Goal: Transaction & Acquisition: Subscribe to service/newsletter

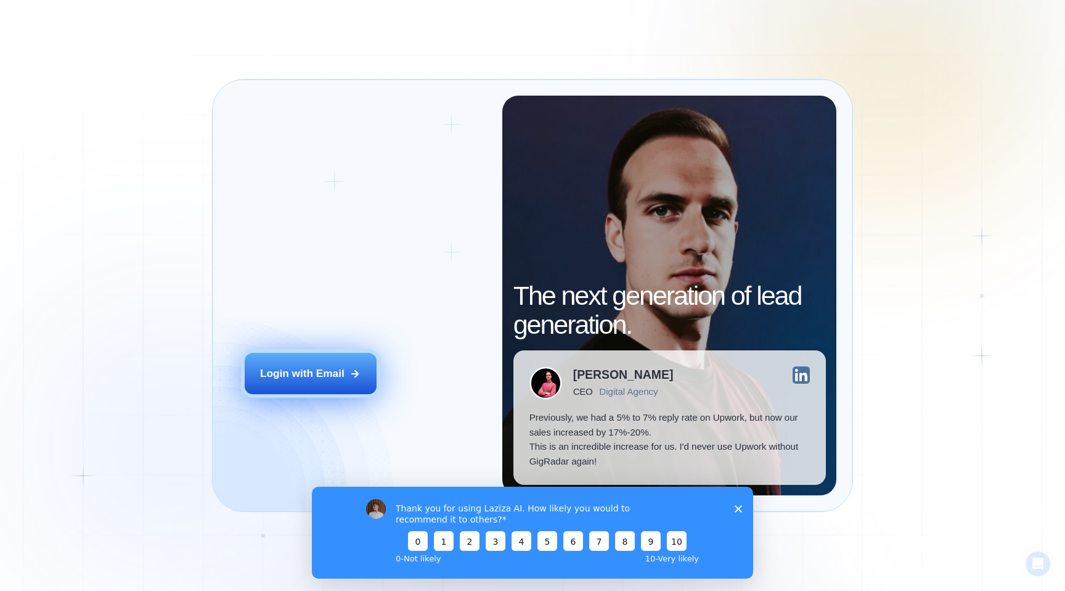
click at [295, 377] on div "Login with Email" at bounding box center [302, 373] width 84 height 15
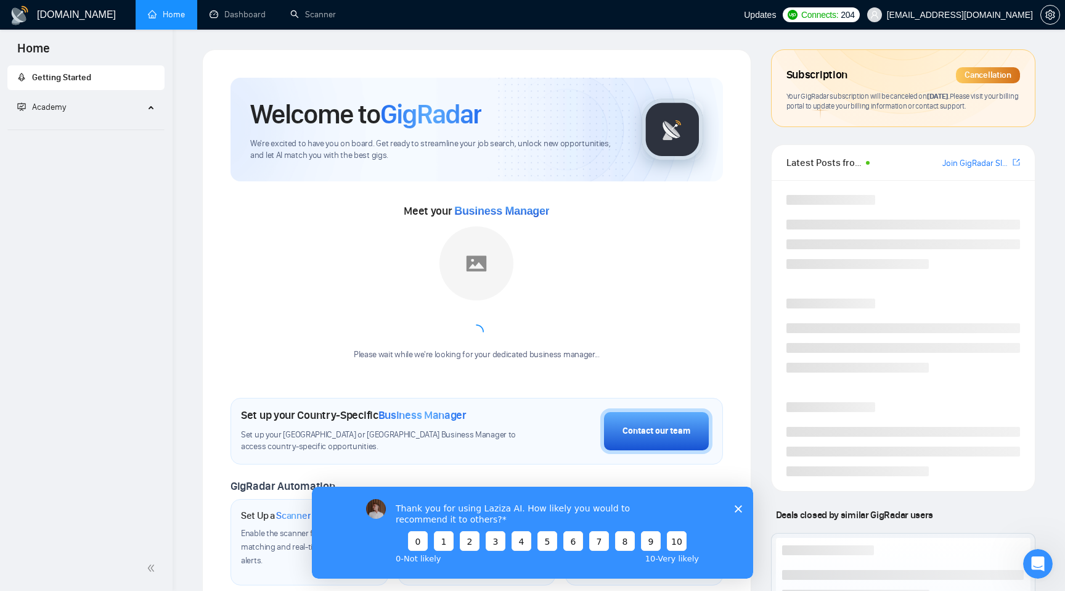
click at [739, 515] on div "Thank you for using Laziza AI. How likely you would to recommend it to others? …" at bounding box center [532, 532] width 441 height 92
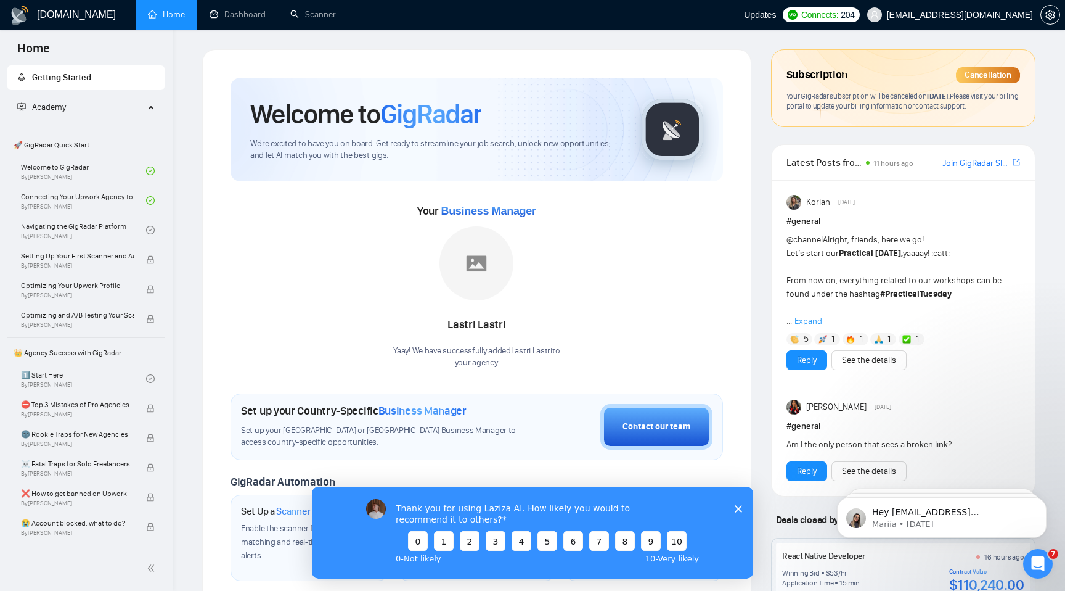
click at [859, 110] on span "Your GigRadar subscription will be canceled on August 15, 2025 . Please visit y…" at bounding box center [903, 101] width 232 height 20
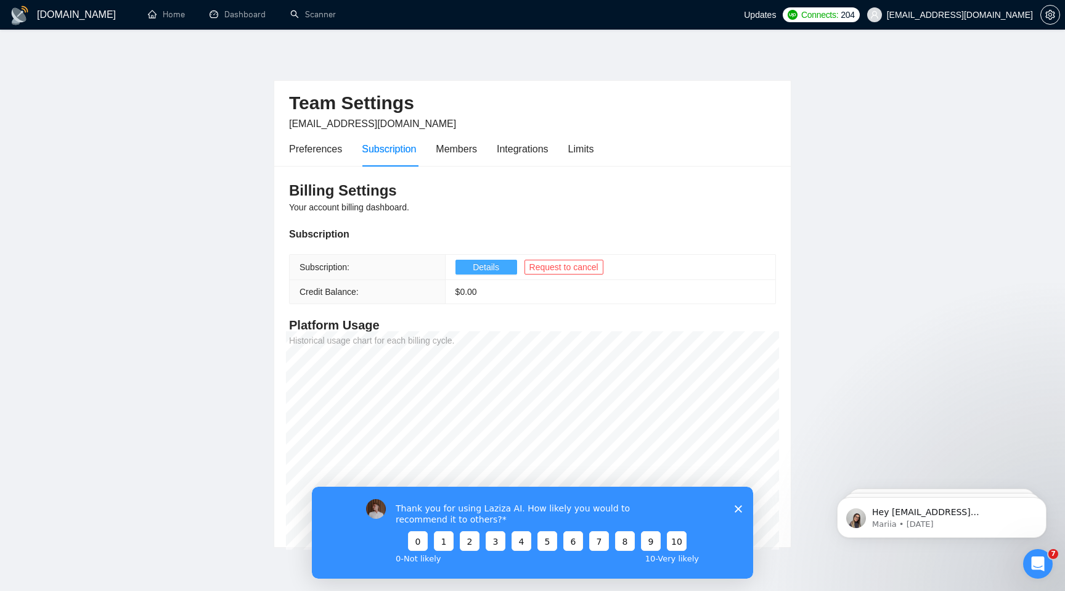
click at [485, 264] on span "Details" at bounding box center [486, 267] width 27 height 14
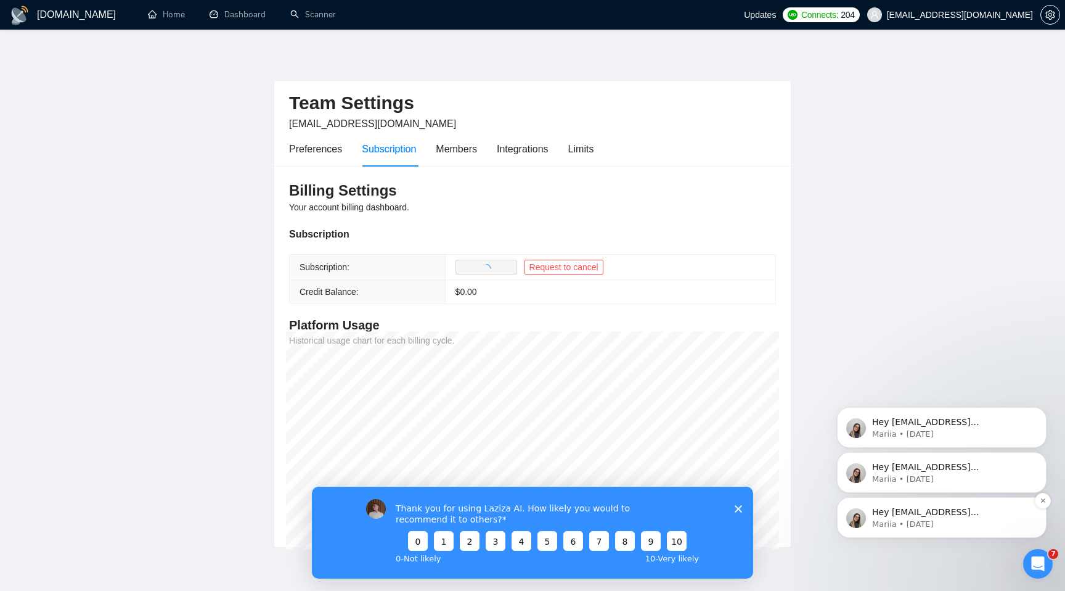
click at [935, 515] on p "Hey garo@elefanterevops.com, Looks like your Upwork agency elefante RevOps ran …" at bounding box center [951, 512] width 159 height 12
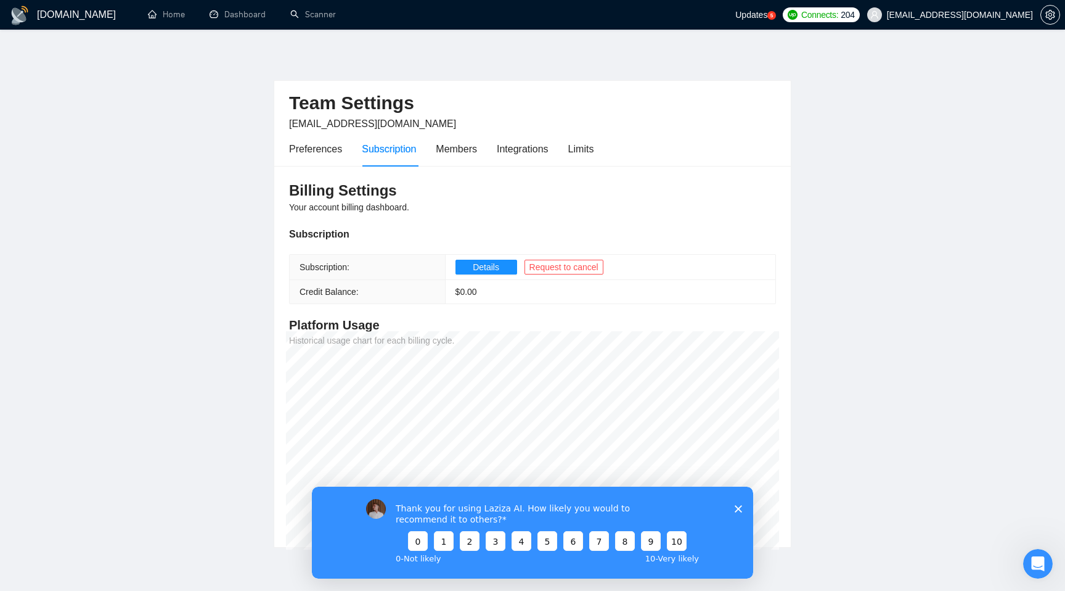
click at [1044, 558] on div "Open Intercom Messenger" at bounding box center [1038, 563] width 41 height 41
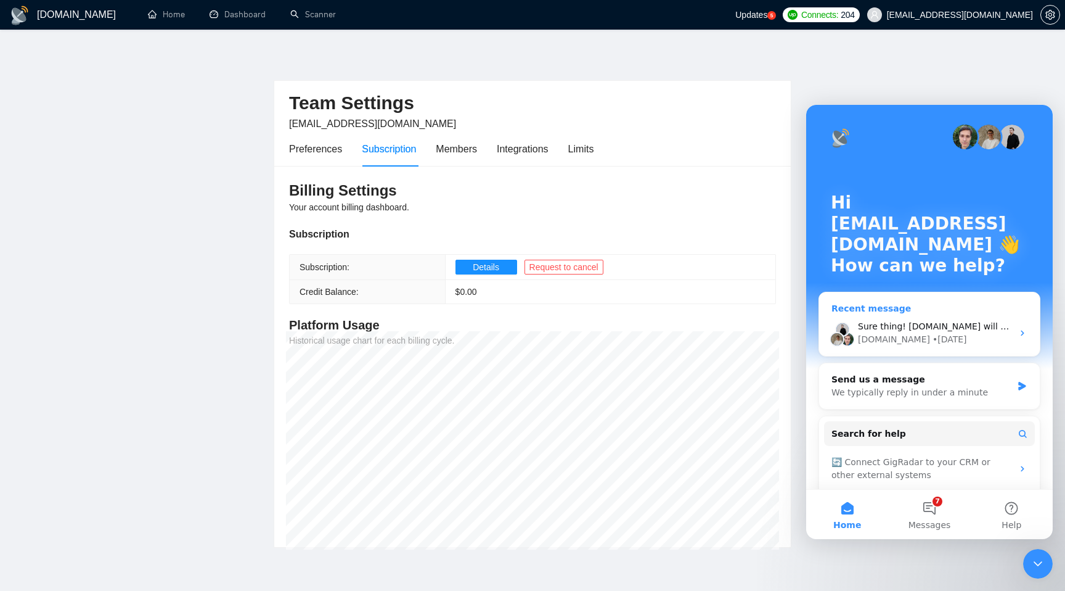
click at [929, 332] on div "Sure thing! GigRadar.io will be back tomorrow." at bounding box center [935, 326] width 155 height 13
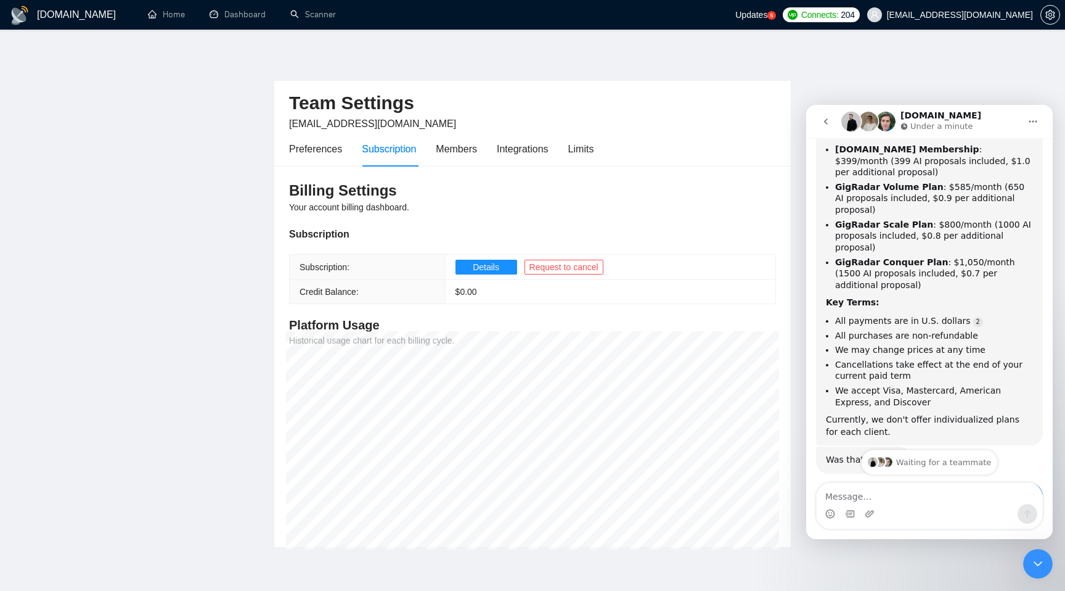
scroll to position [603, 0]
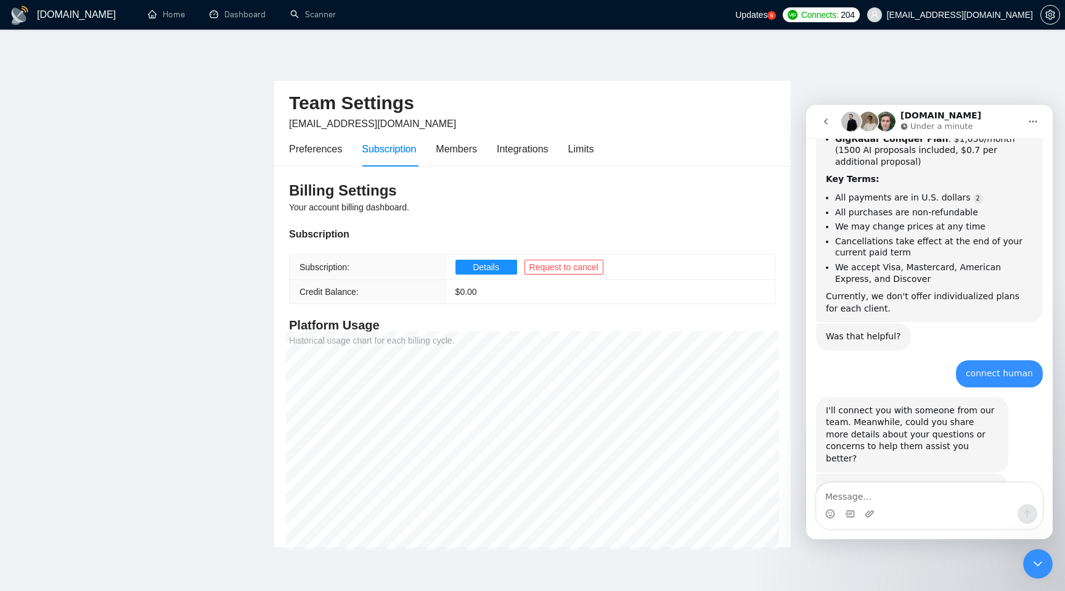
click at [922, 492] on textarea "Message…" at bounding box center [930, 493] width 226 height 21
click at [827, 128] on button "go back" at bounding box center [825, 121] width 23 height 23
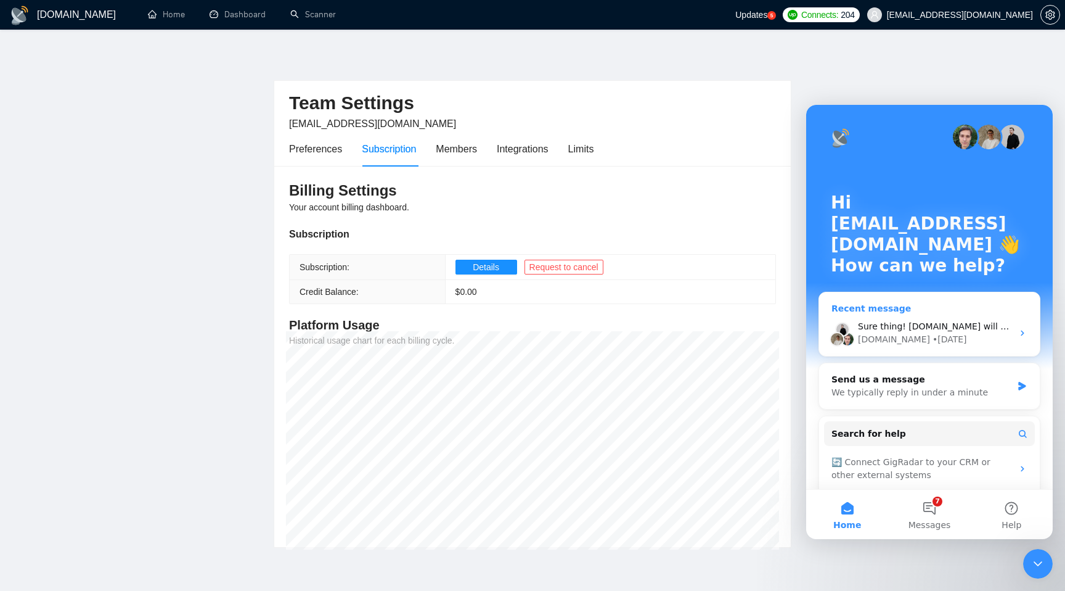
click at [918, 329] on span "Sure thing! GigRadar.io will be back tomorrow." at bounding box center [963, 326] width 211 height 10
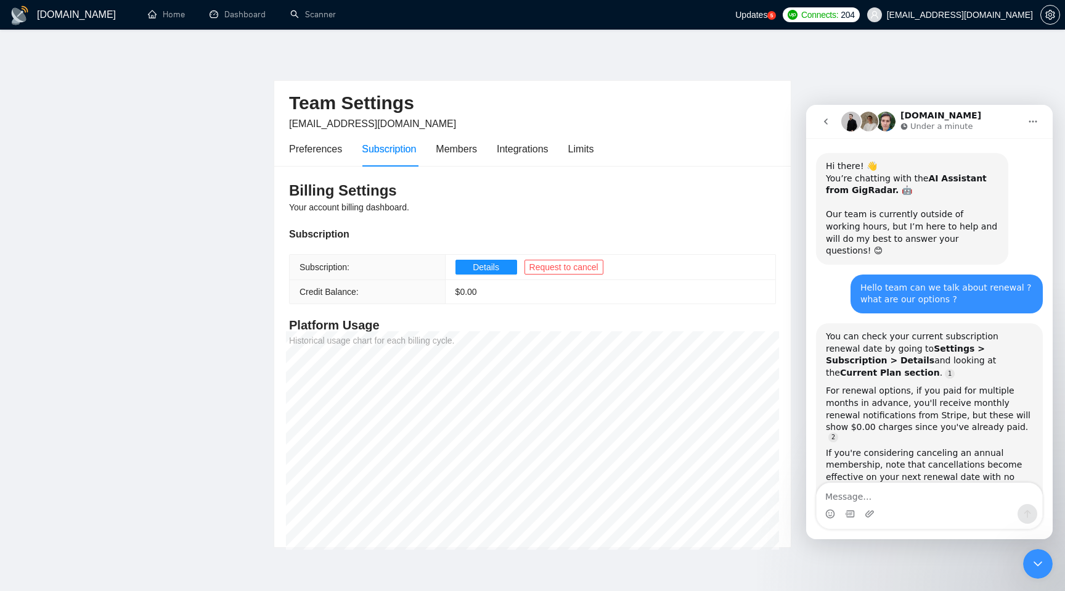
scroll to position [603, 0]
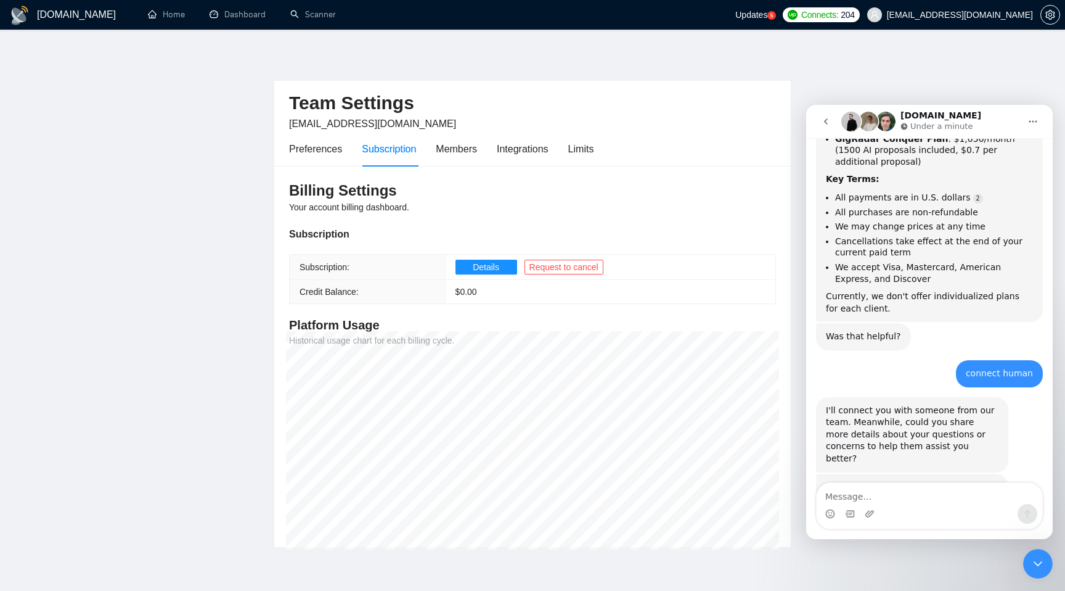
click at [907, 499] on textarea "Message…" at bounding box center [930, 493] width 226 height 21
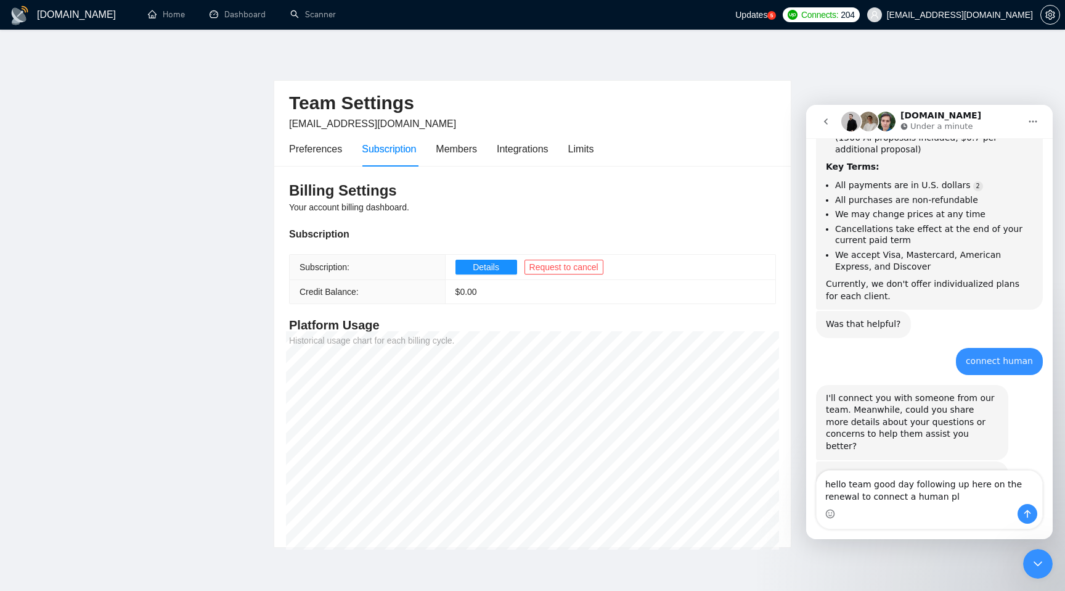
type textarea "hello team good day following up here on the renewal to connect a human pls"
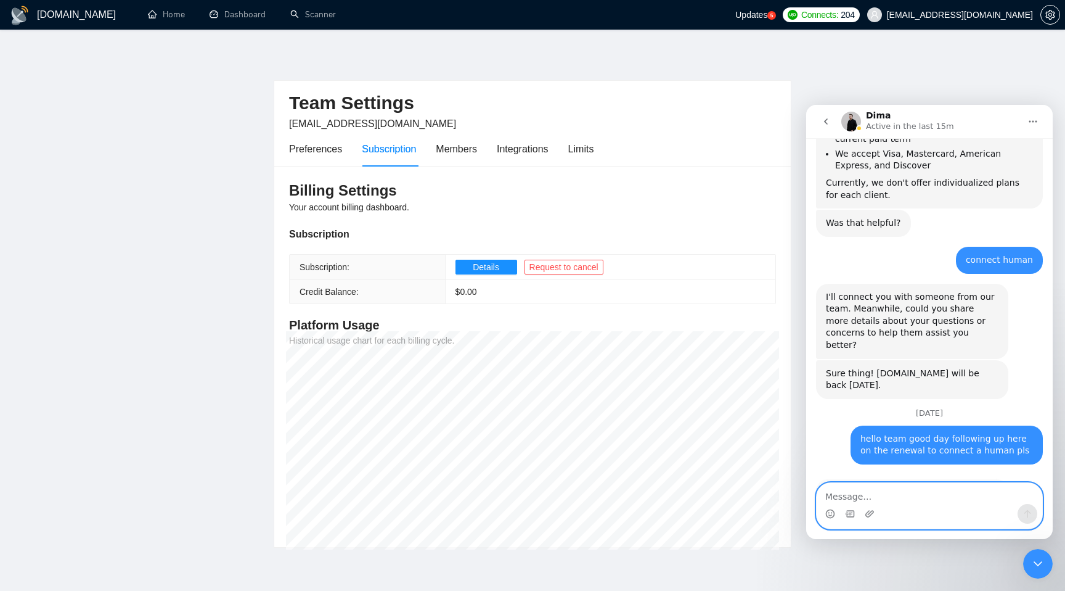
scroll to position [742, 0]
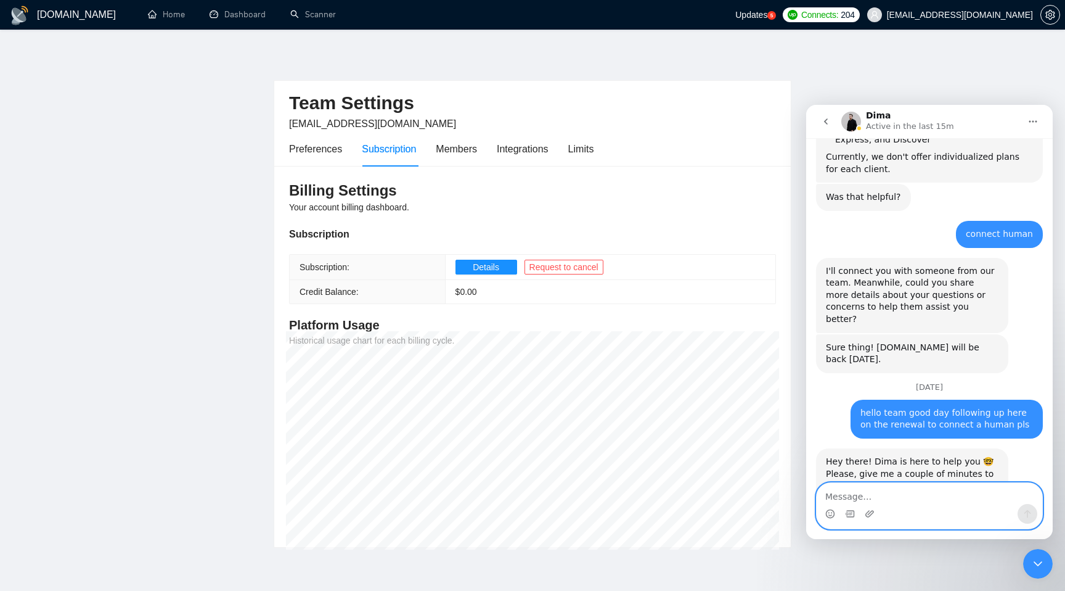
click at [899, 502] on textarea "Message…" at bounding box center [930, 493] width 226 height 21
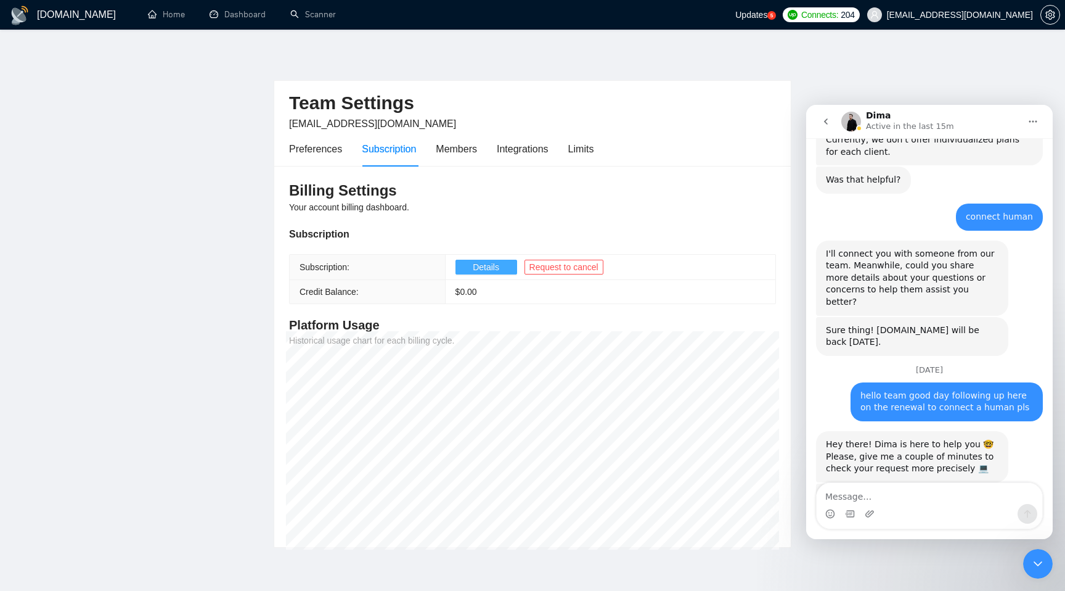
click at [493, 266] on span "Details" at bounding box center [486, 267] width 27 height 14
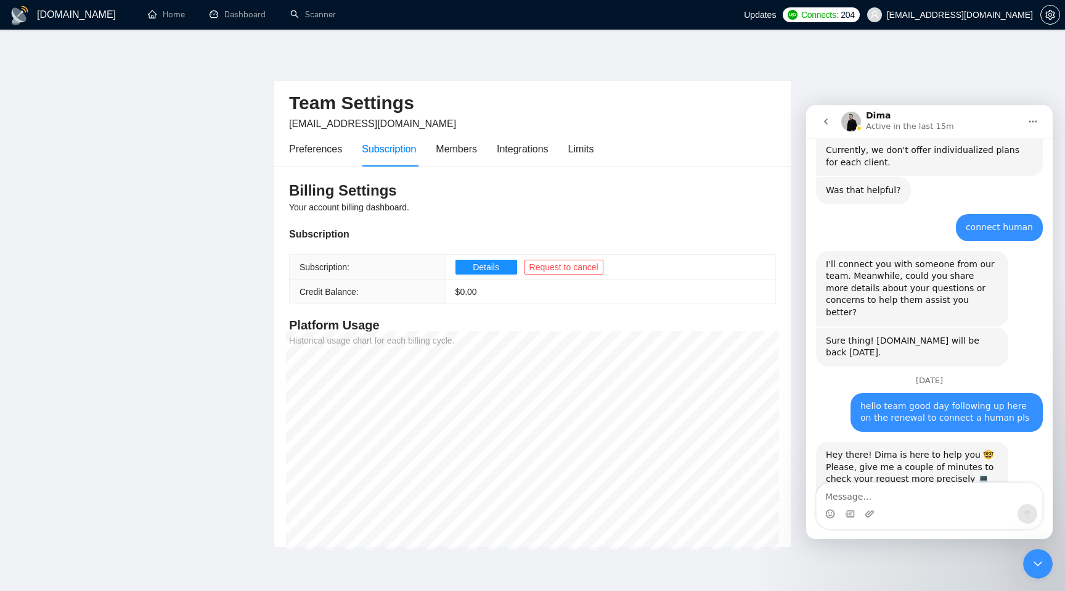
scroll to position [759, 0]
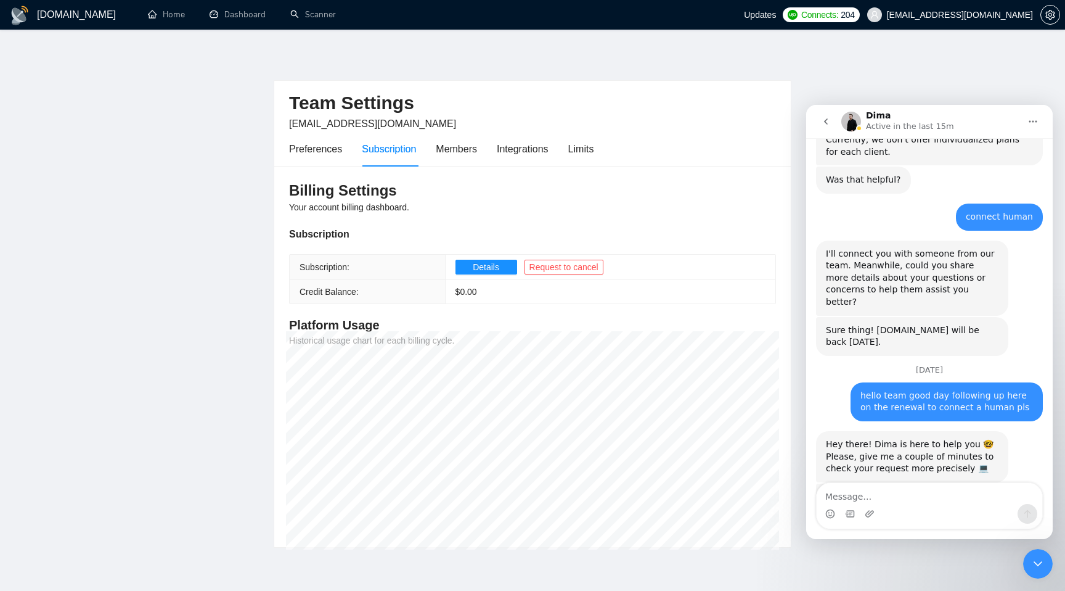
click at [937, 504] on div "Intercom messenger" at bounding box center [930, 514] width 226 height 20
click at [897, 482] on div "Intercom messenger" at bounding box center [929, 505] width 227 height 47
click at [896, 496] on textarea "Message…" at bounding box center [930, 493] width 226 height 21
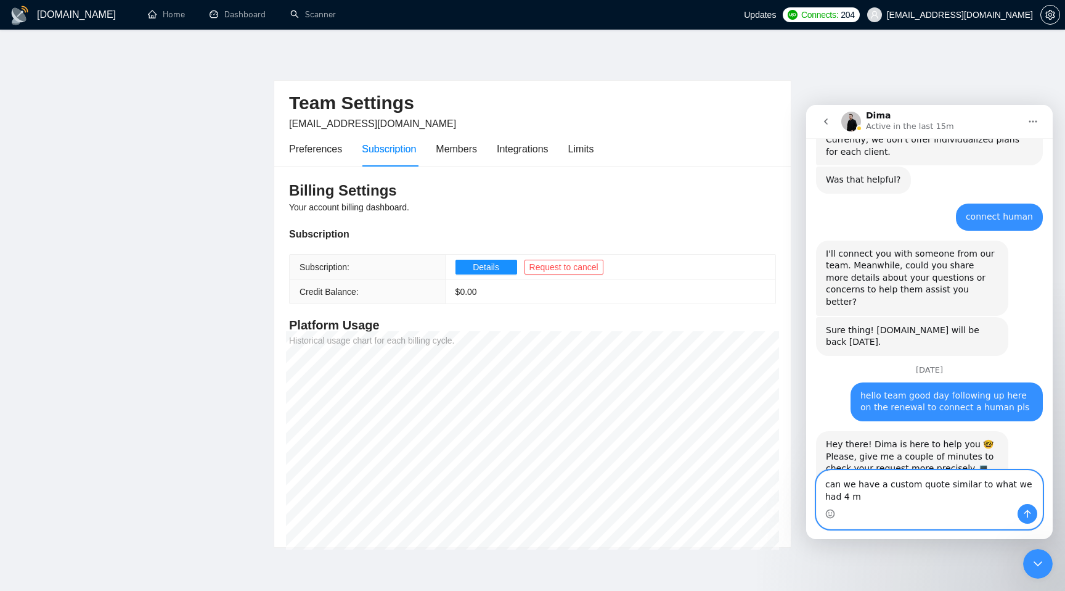
scroll to position [772, 0]
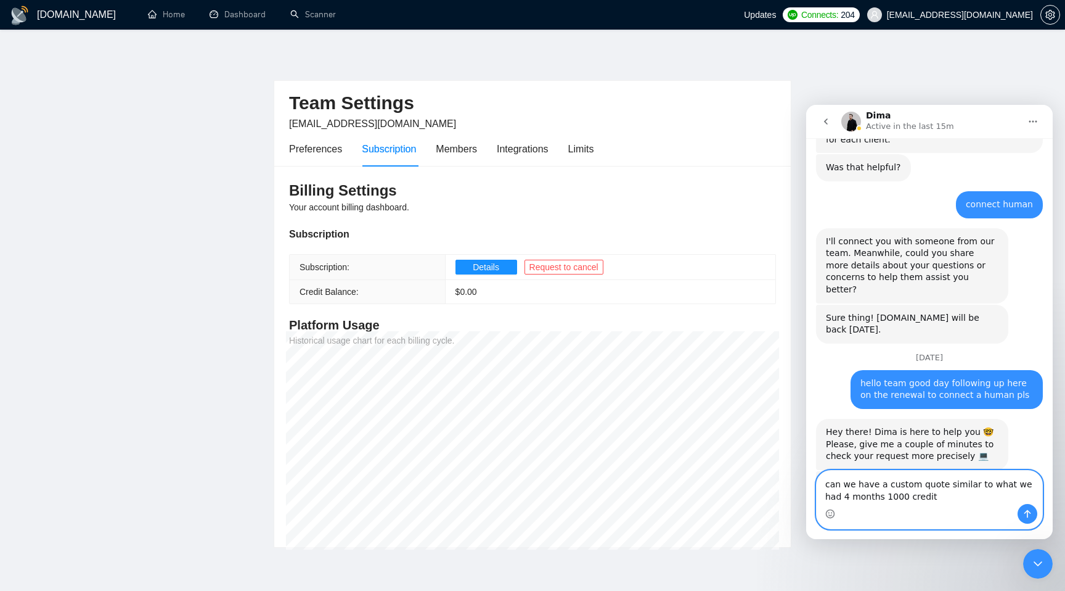
type textarea "can we have a custom quote similar to what we had 4 months 1000 credit?"
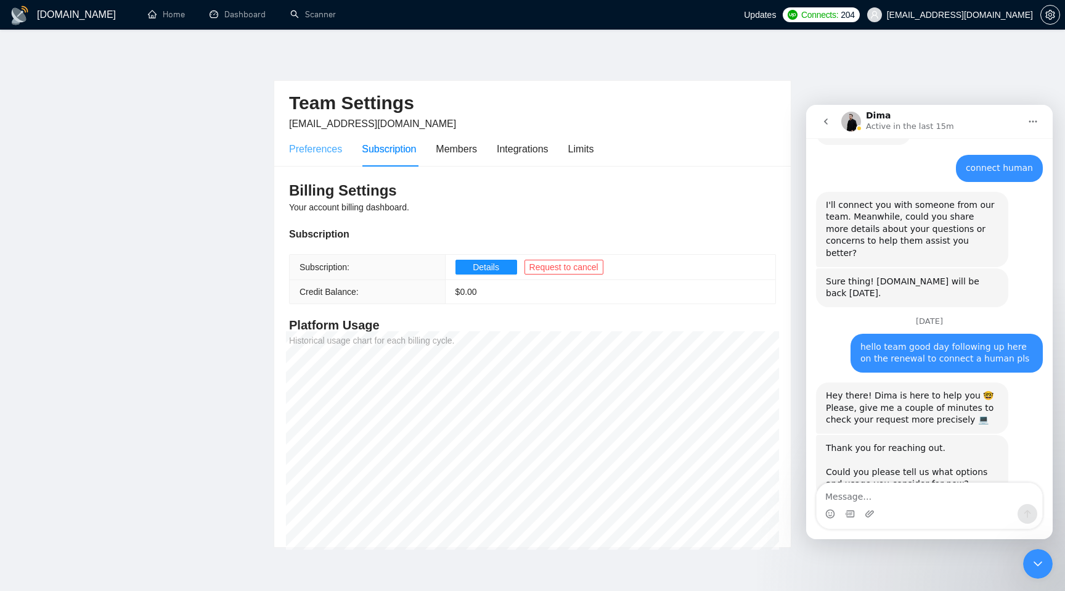
click at [301, 156] on div "Preferences" at bounding box center [315, 148] width 53 height 35
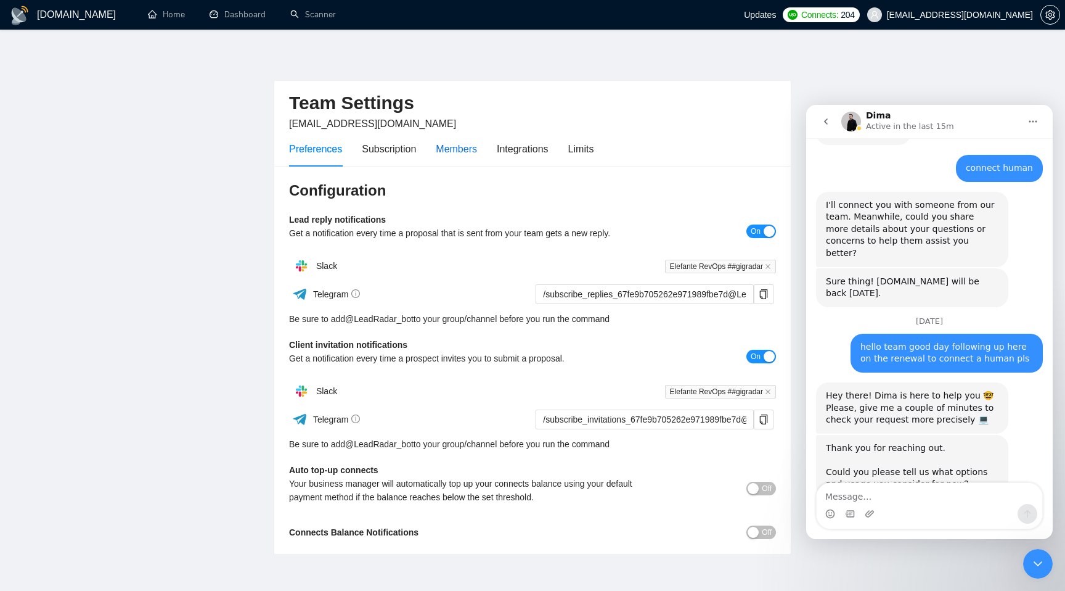
click at [451, 150] on div "Members" at bounding box center [456, 148] width 41 height 15
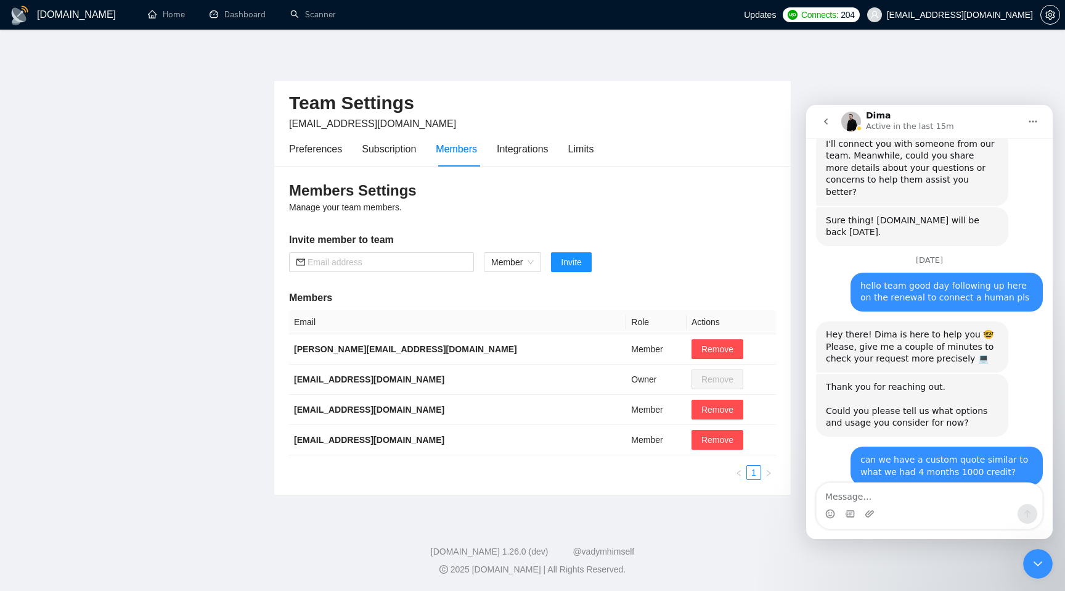
scroll to position [893, 0]
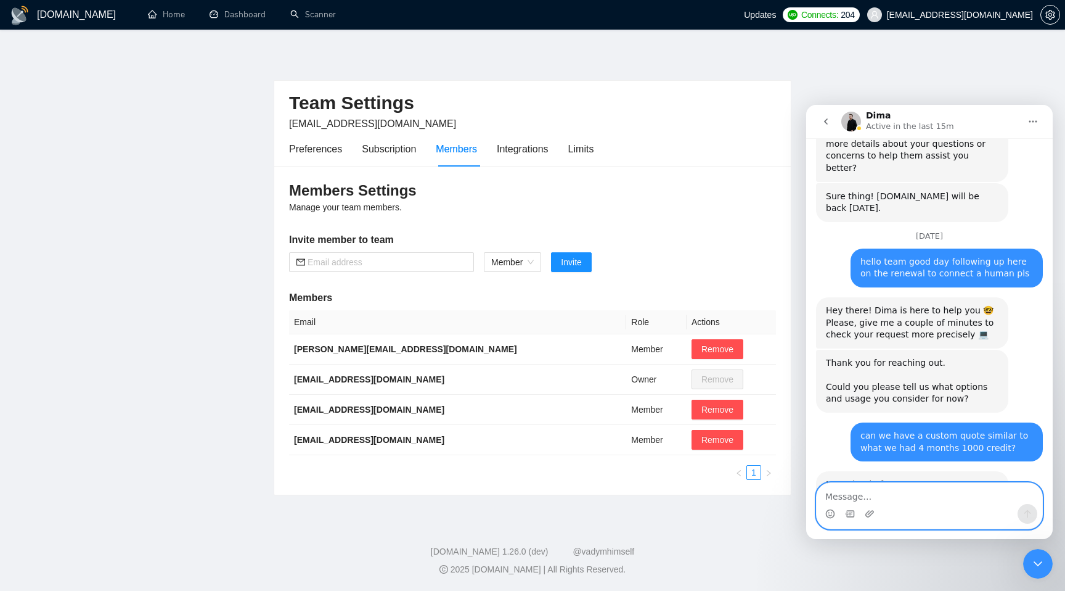
click at [923, 499] on textarea "Message…" at bounding box center [930, 493] width 226 height 21
type textarea "yes anyways we can get 4 months"
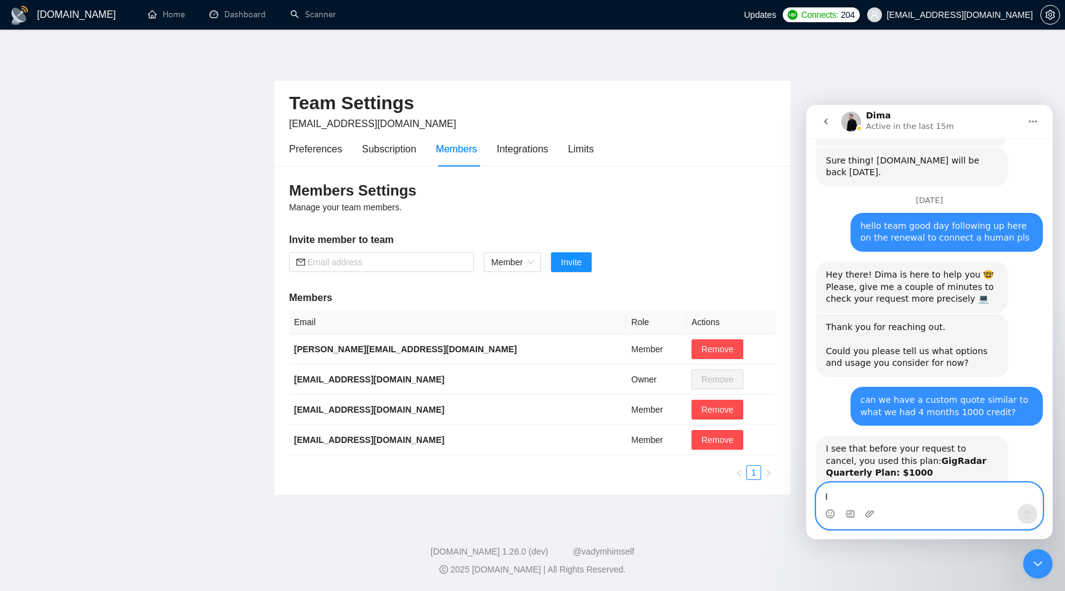
scroll to position [930, 0]
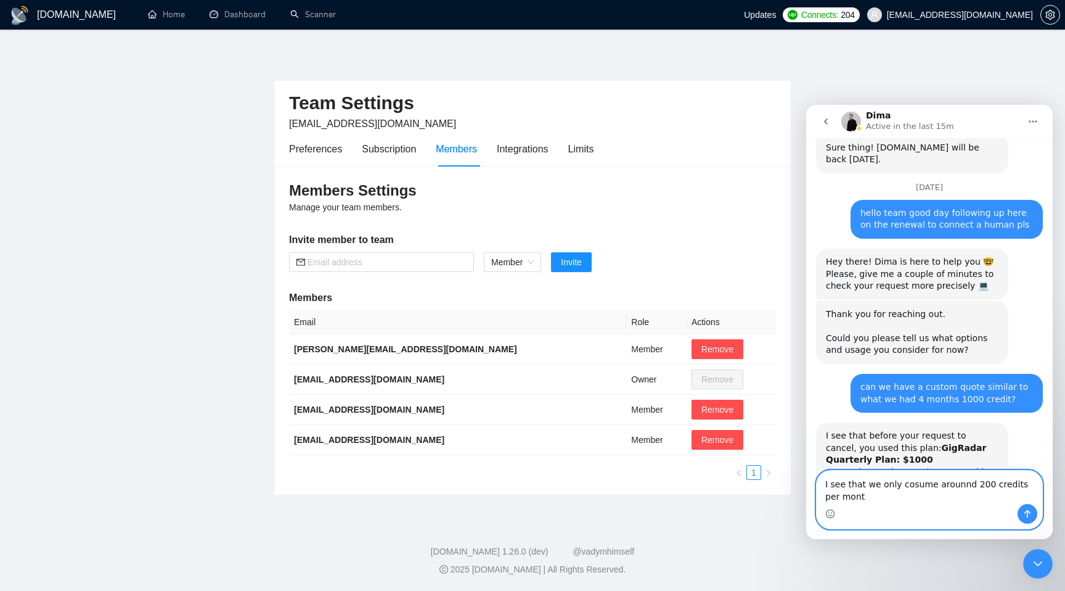
type textarea "I see that we only cosume arounnd 200 credits per month"
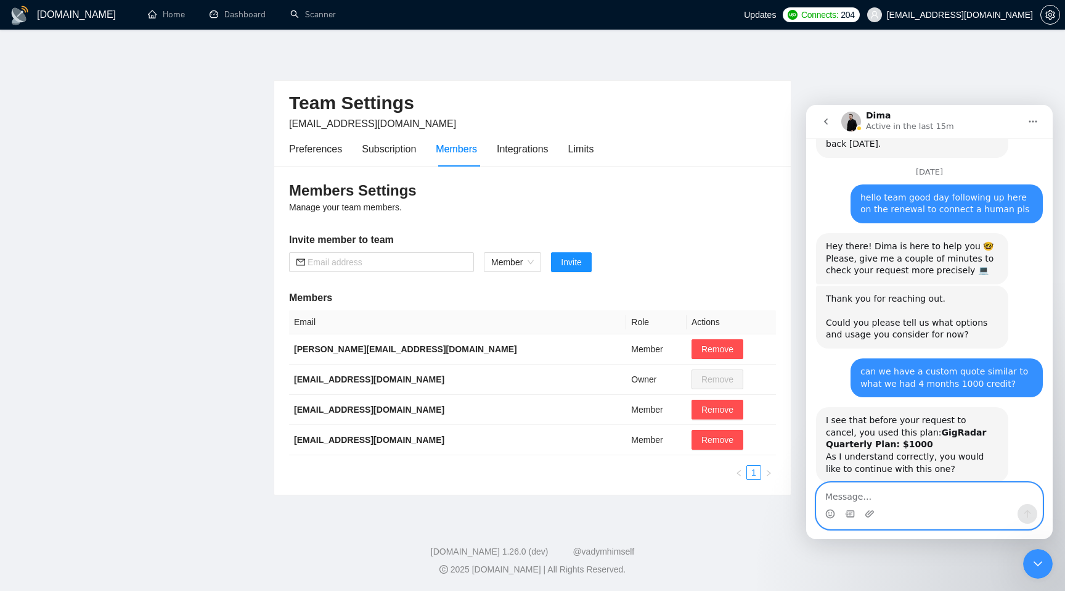
scroll to position [970, 0]
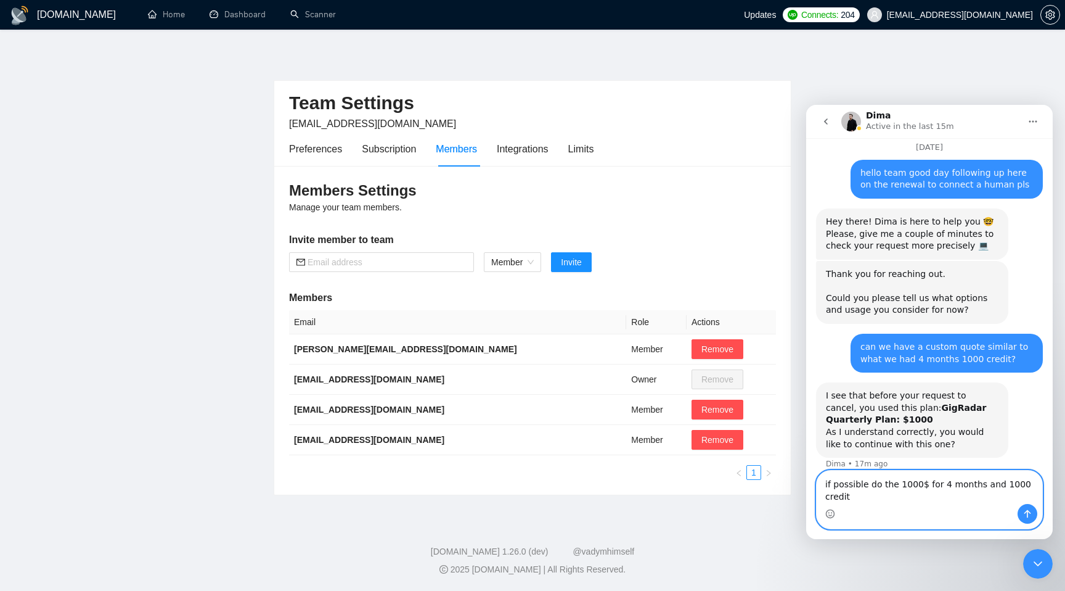
type textarea "if possible do the 1000$ for 4 months and 1000 credits"
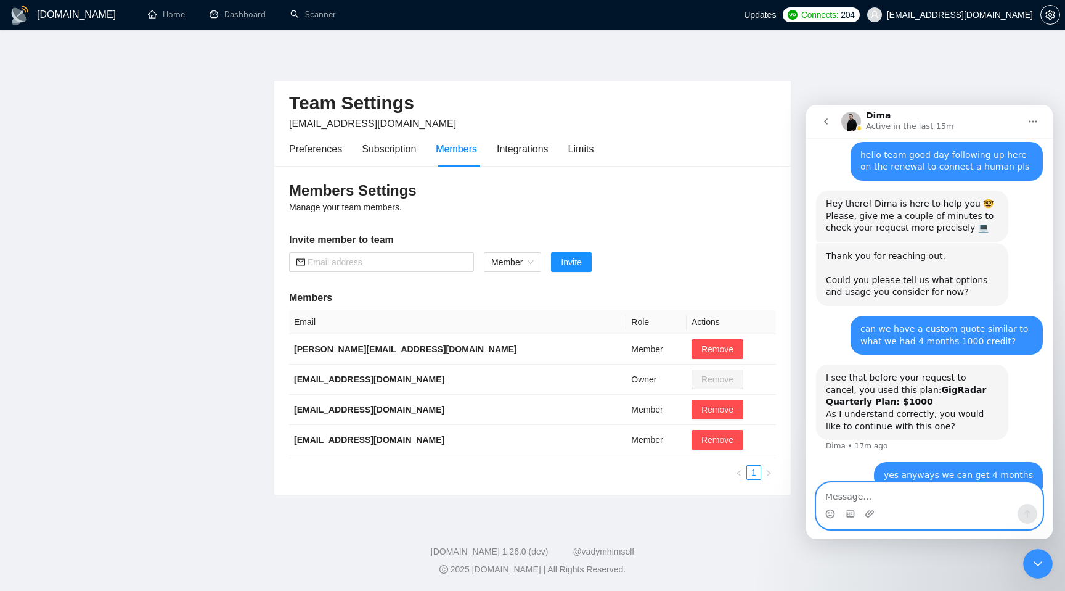
scroll to position [1010, 0]
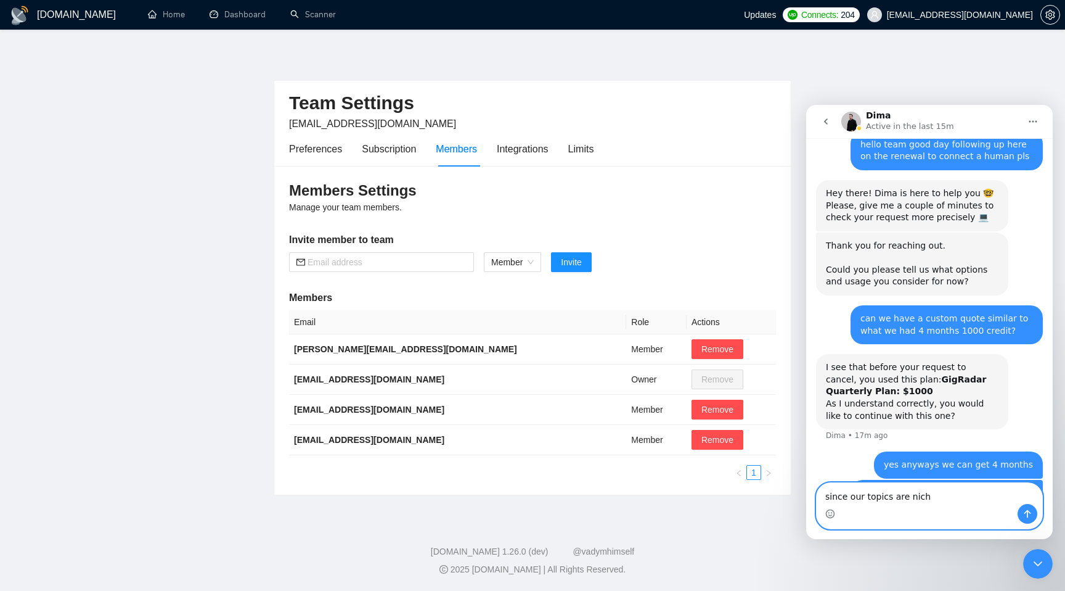
type textarea "since our topics are niche"
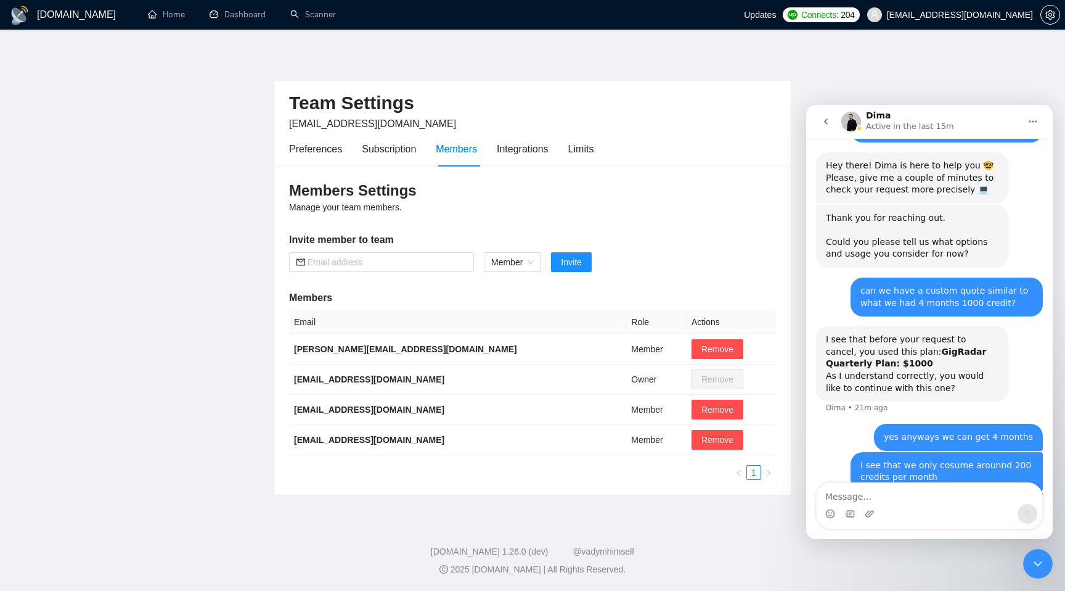
click at [943, 80] on main "Team Settings garo@elefanterevops.com Preferences Subscription Members Integrat…" at bounding box center [533, 272] width 1026 height 446
